Goal: Task Accomplishment & Management: Use online tool/utility

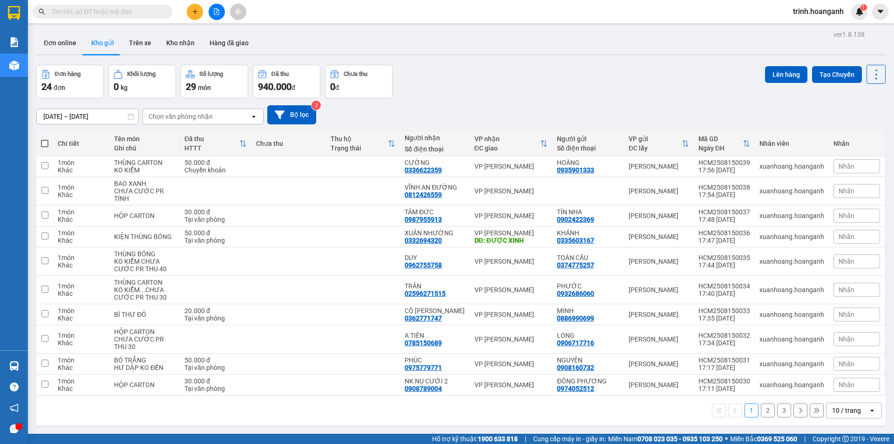
click at [220, 18] on button at bounding box center [217, 12] width 16 height 16
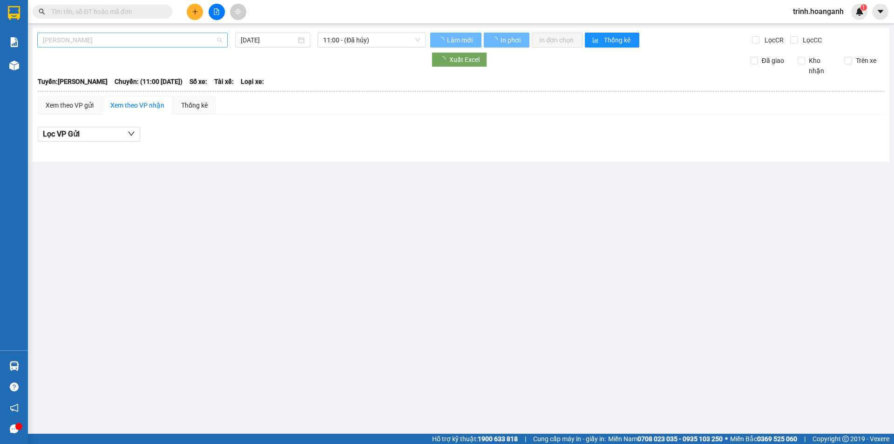
click at [165, 39] on span "Hồ Chí Minh - Phan Rang" at bounding box center [132, 40] width 179 height 14
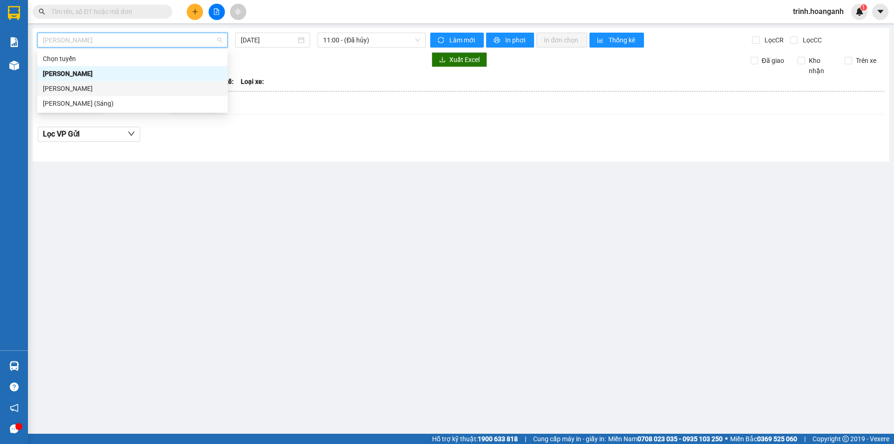
click at [188, 90] on div "Phan Rang - Hồ Chí Minh" at bounding box center [132, 88] width 179 height 10
type input "15/08/2025"
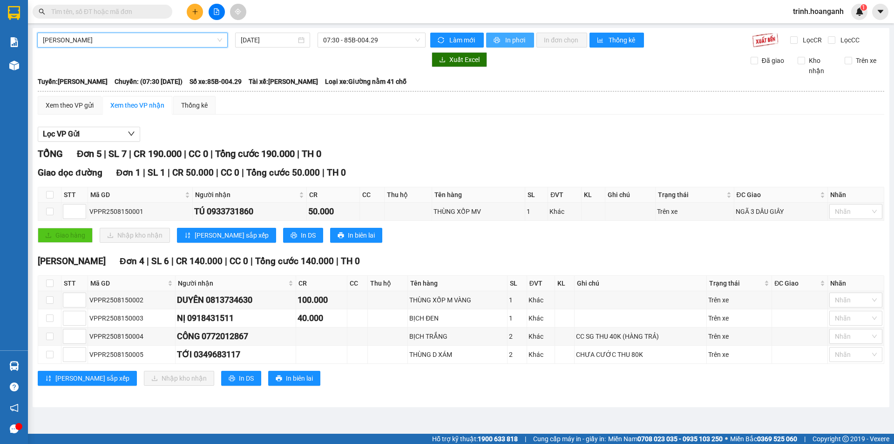
click at [504, 40] on button "In phơi" at bounding box center [510, 40] width 48 height 15
click at [333, 30] on div "Phan Rang - Hồ Chí Minh 15/08/2025 07:30 - 85B-004.29 Làm mới In phơi In đơn ch…" at bounding box center [461, 217] width 857 height 379
click at [343, 47] on span "07:30 - 85B-004.29" at bounding box center [371, 40] width 97 height 14
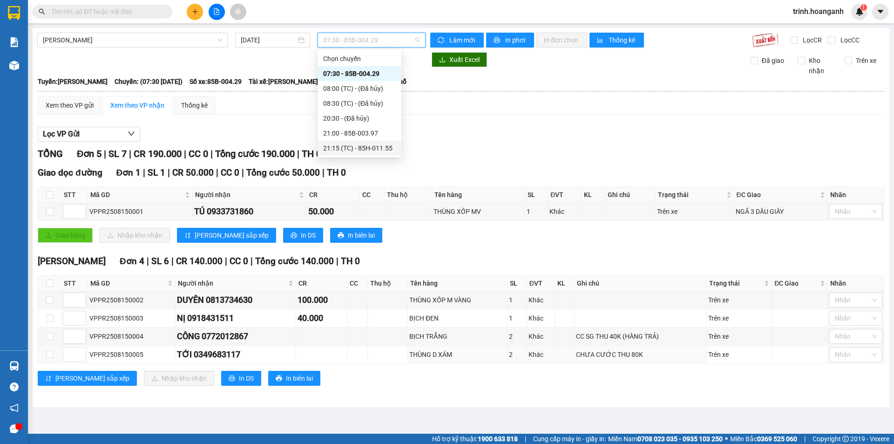
click at [373, 144] on div "21:15 (TC) - 85H-011.55" at bounding box center [359, 148] width 73 height 10
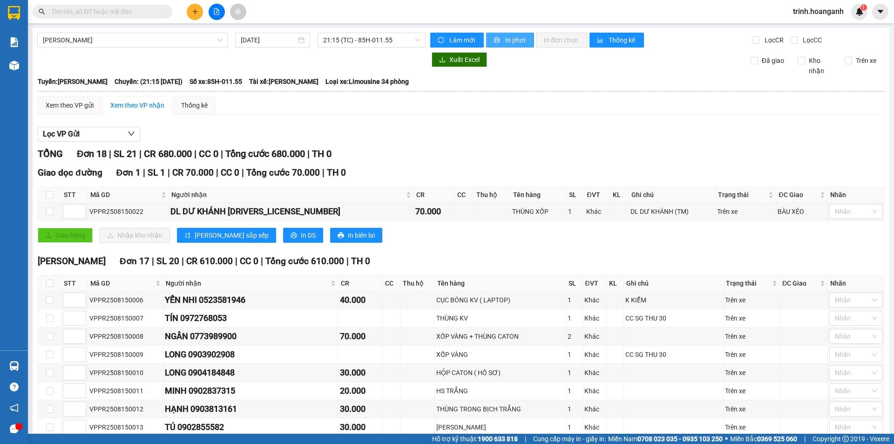
click at [509, 47] on button "In phơi" at bounding box center [510, 40] width 48 height 15
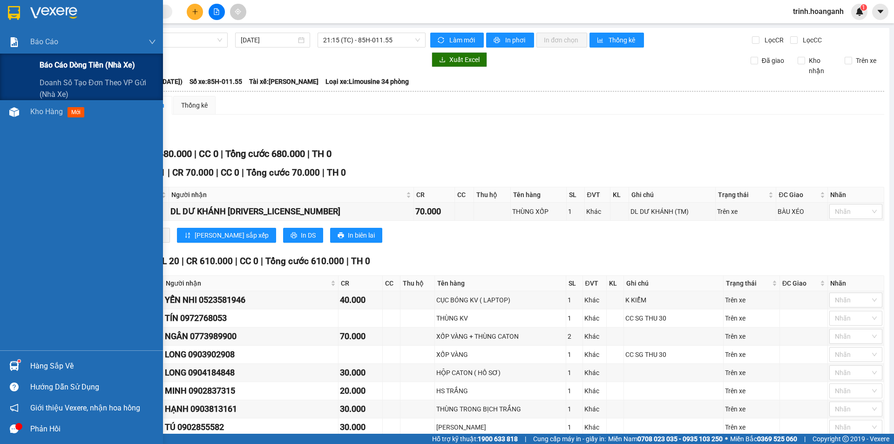
click at [79, 66] on span "Báo cáo dòng tiền (nhà xe)" at bounding box center [87, 65] width 95 height 12
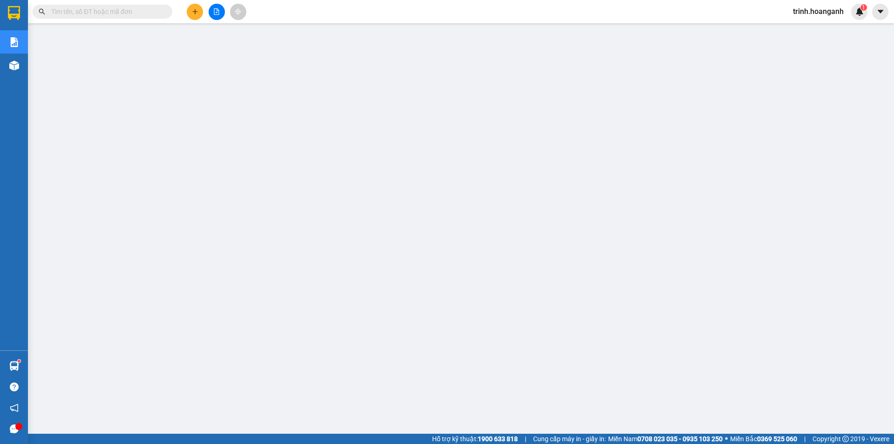
click at [810, 15] on span "trinh.hoanganh" at bounding box center [819, 12] width 66 height 12
click at [812, 30] on span "Đăng xuất" at bounding box center [823, 29] width 46 height 10
